Goal: Task Accomplishment & Management: Use online tool/utility

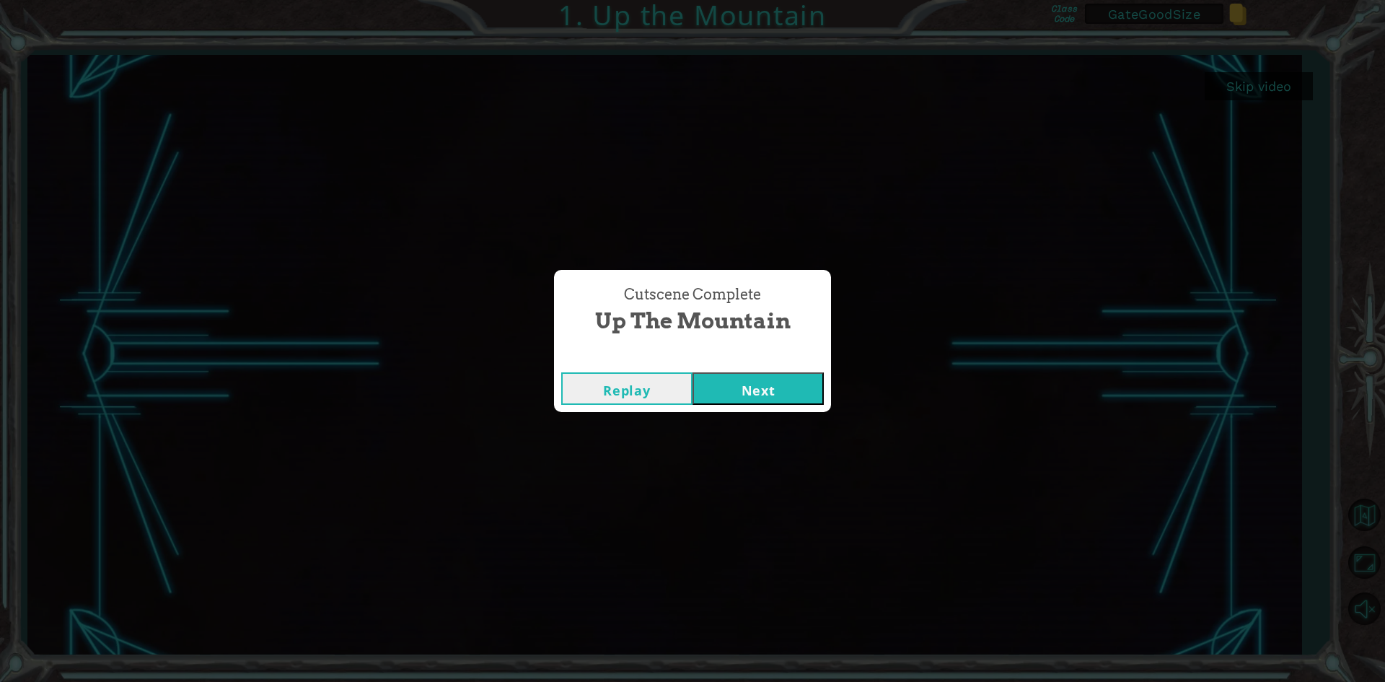
click at [729, 390] on button "Next" at bounding box center [758, 388] width 131 height 32
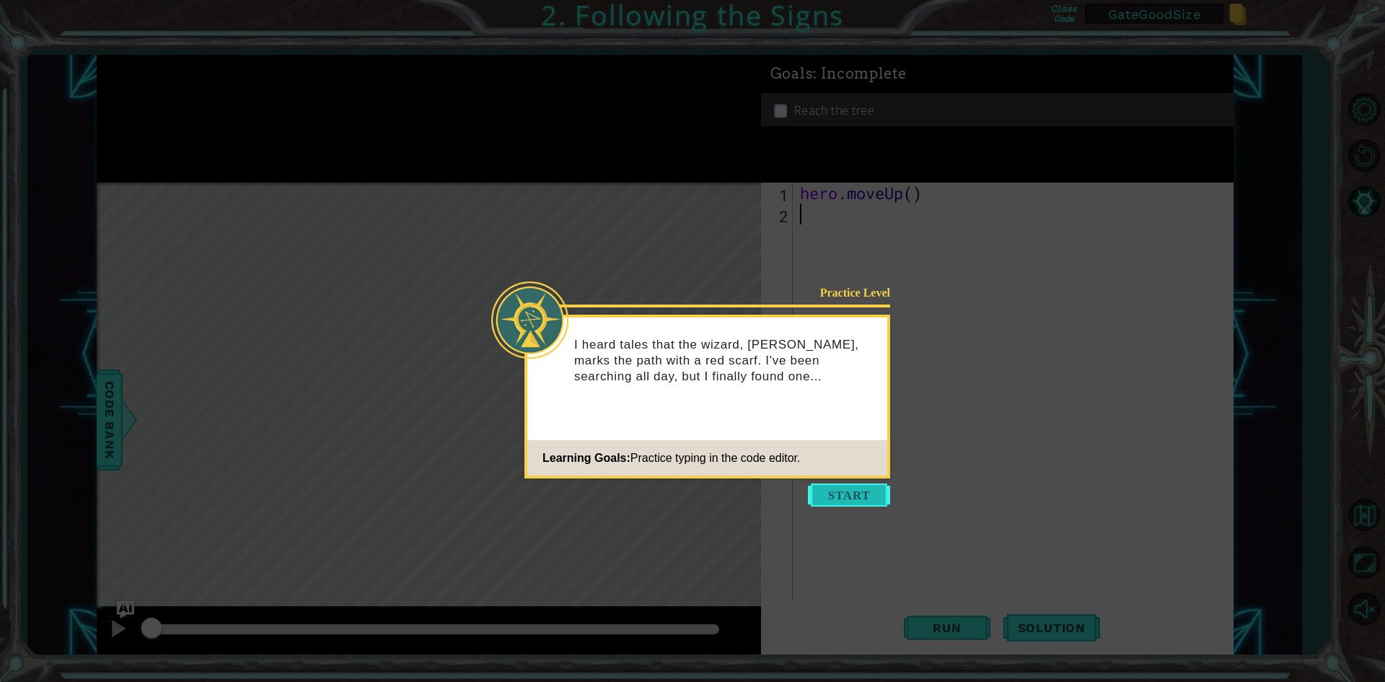
click at [882, 491] on button "Start" at bounding box center [849, 494] width 82 height 23
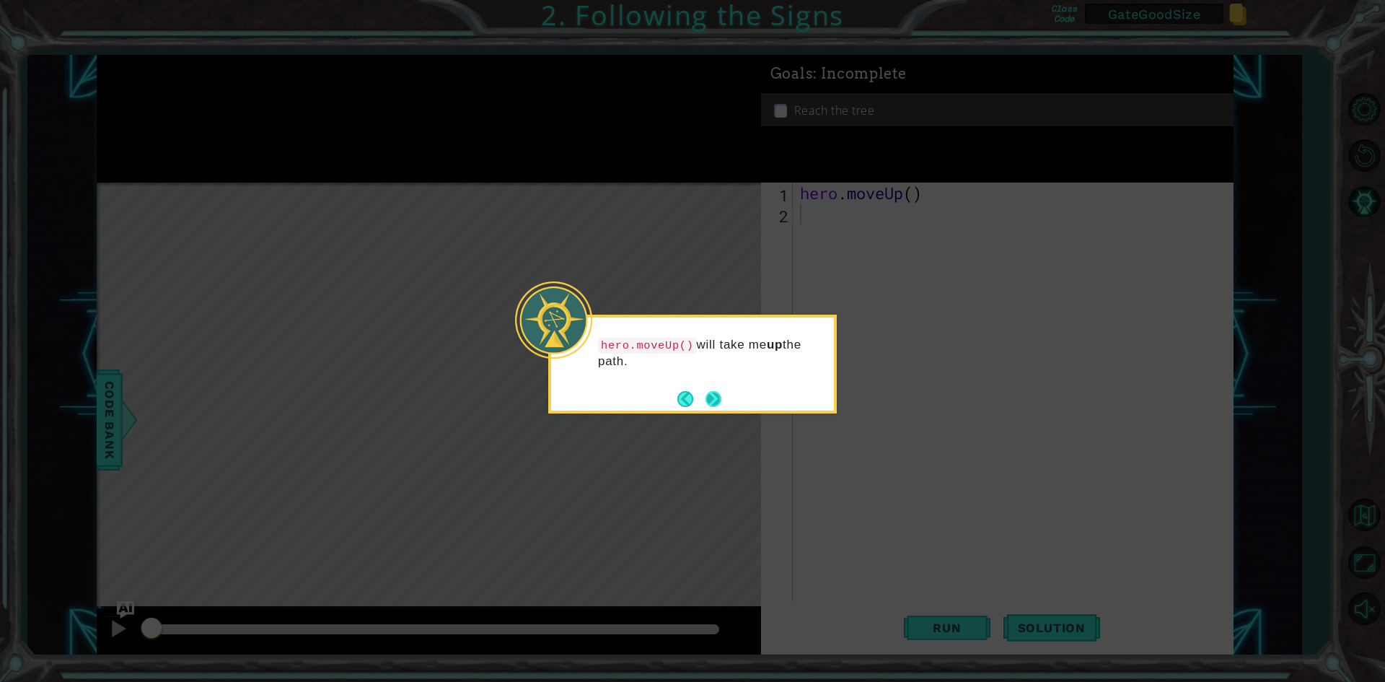
click at [721, 394] on button "Next" at bounding box center [714, 398] width 17 height 17
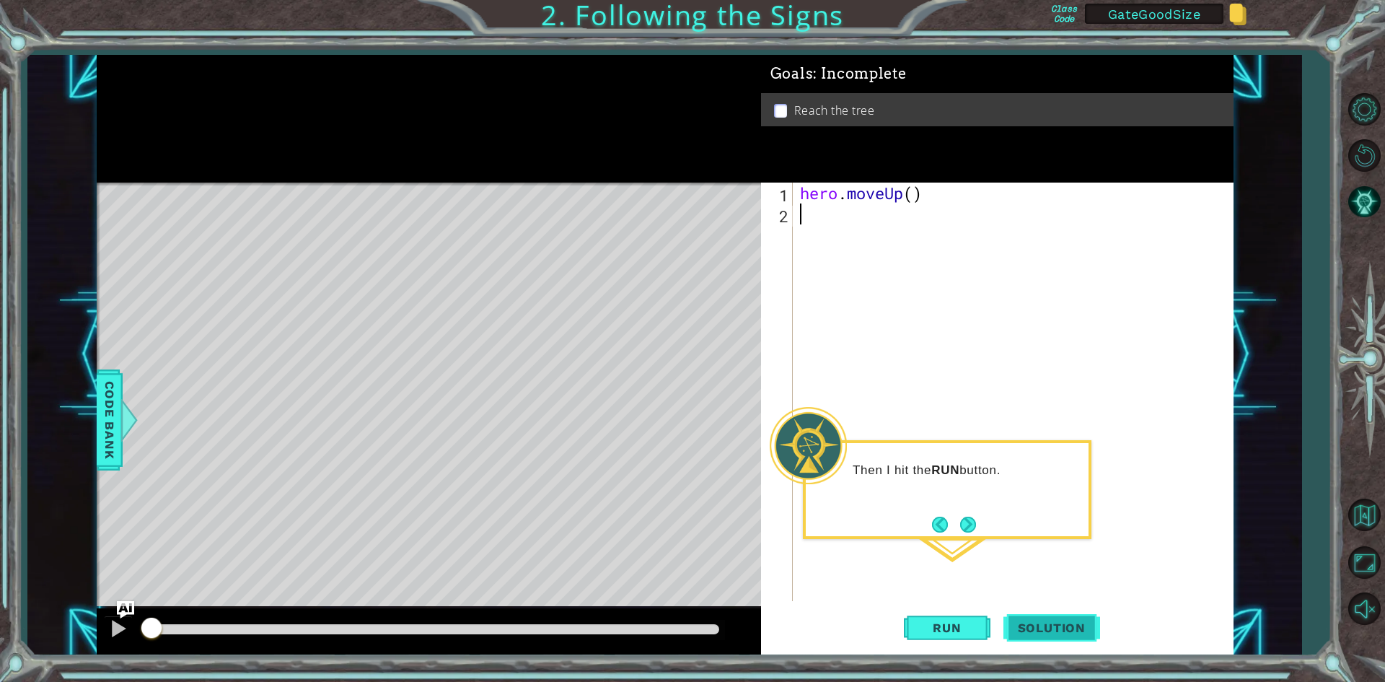
click at [1063, 638] on button "Solution" at bounding box center [1052, 628] width 97 height 47
type textarea "hero.moveUp()"
click at [1066, 621] on span "Solution" at bounding box center [1052, 627] width 97 height 14
click at [944, 623] on span "Run" at bounding box center [946, 627] width 57 height 14
